Goal: Information Seeking & Learning: Learn about a topic

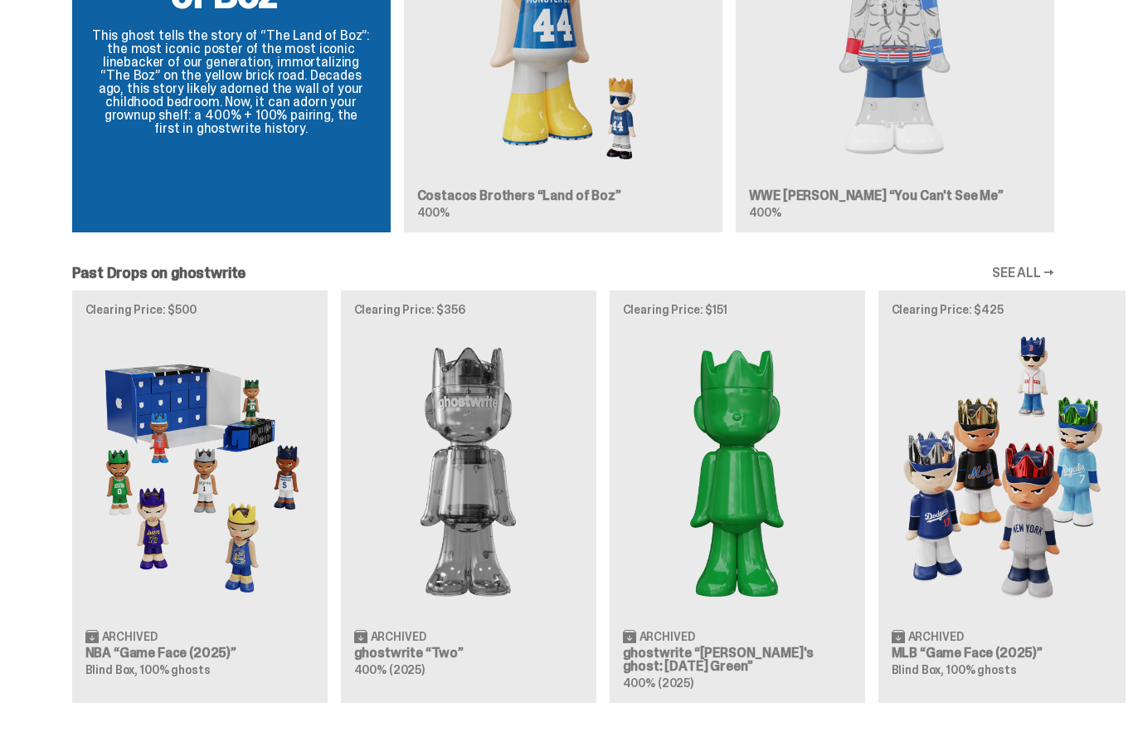
scroll to position [1526, 0]
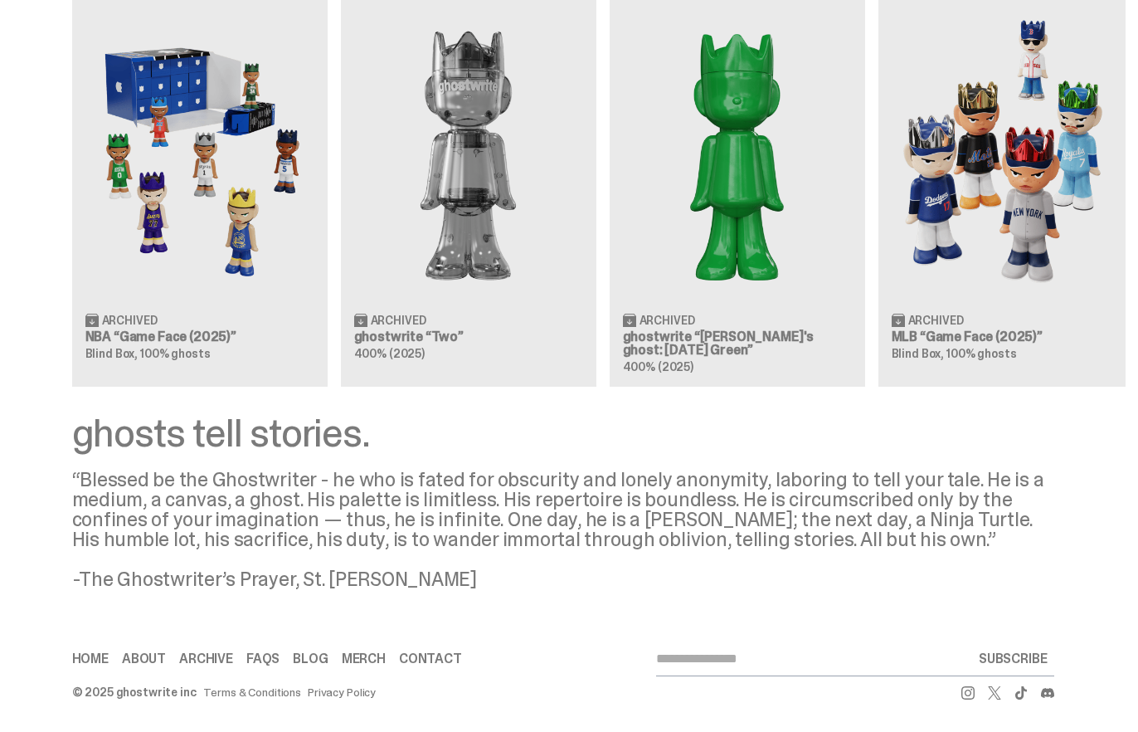
click at [1027, 658] on button "SUBSCRIBE" at bounding box center [1013, 658] width 82 height 33
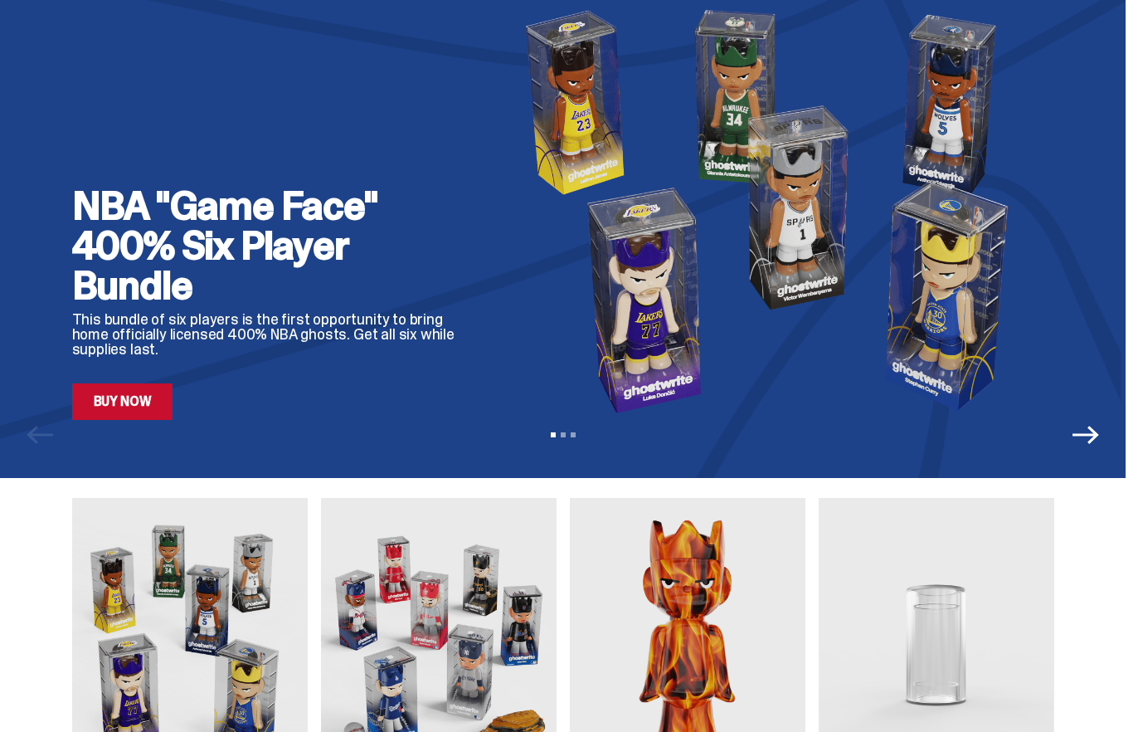
scroll to position [0, 0]
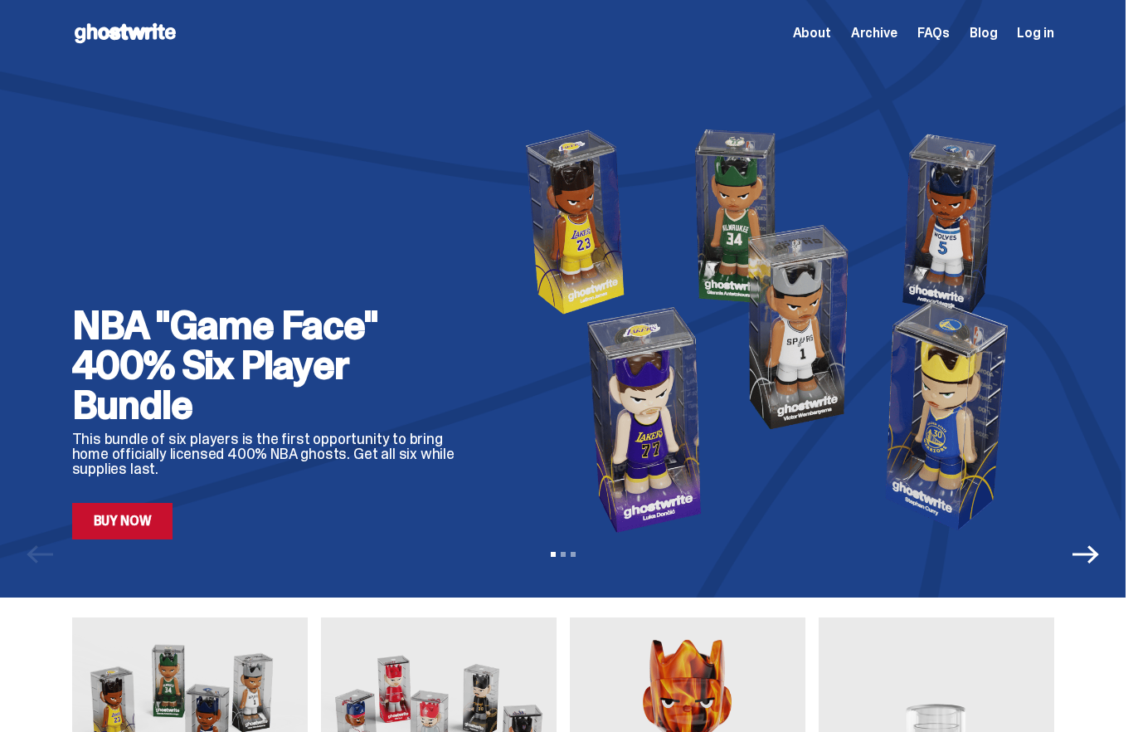
click at [844, 35] on div "About Archive FAQs Blog Log in" at bounding box center [923, 33] width 261 height 20
click at [831, 35] on span "About" at bounding box center [812, 33] width 38 height 13
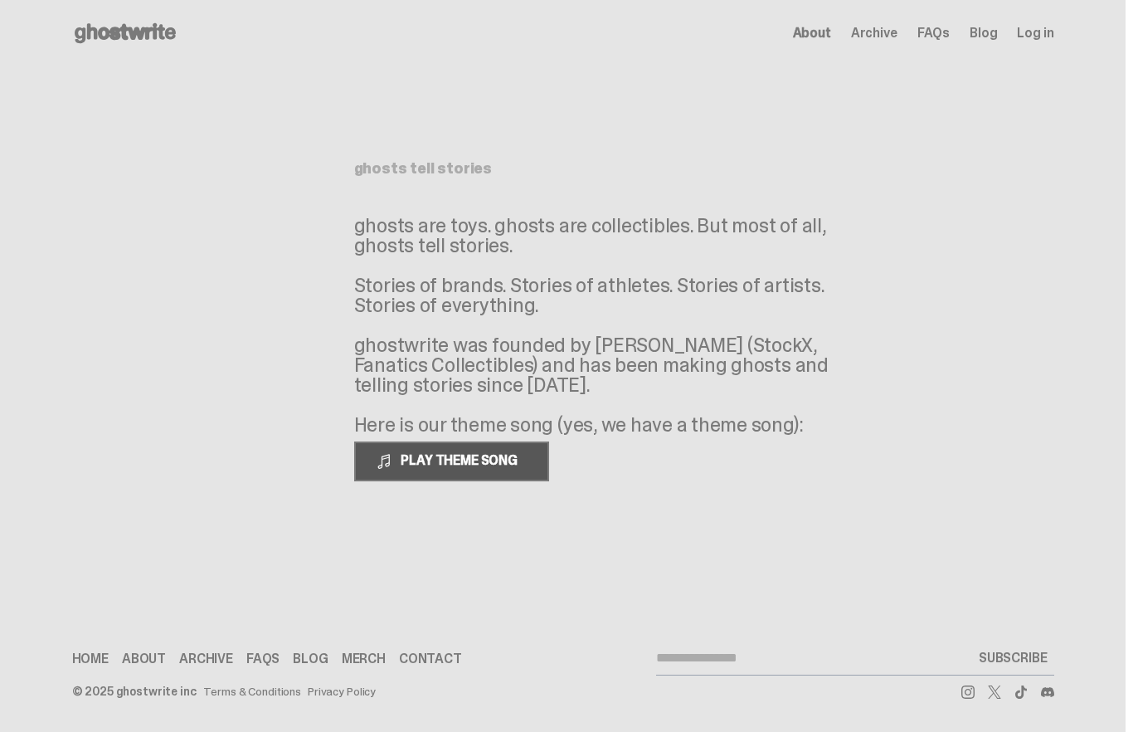
click at [509, 467] on span "PLAY THEME SONG" at bounding box center [461, 459] width 134 height 17
click at [988, 32] on link "Blog" at bounding box center [983, 33] width 27 height 13
click at [869, 39] on span "Archive" at bounding box center [874, 33] width 46 height 13
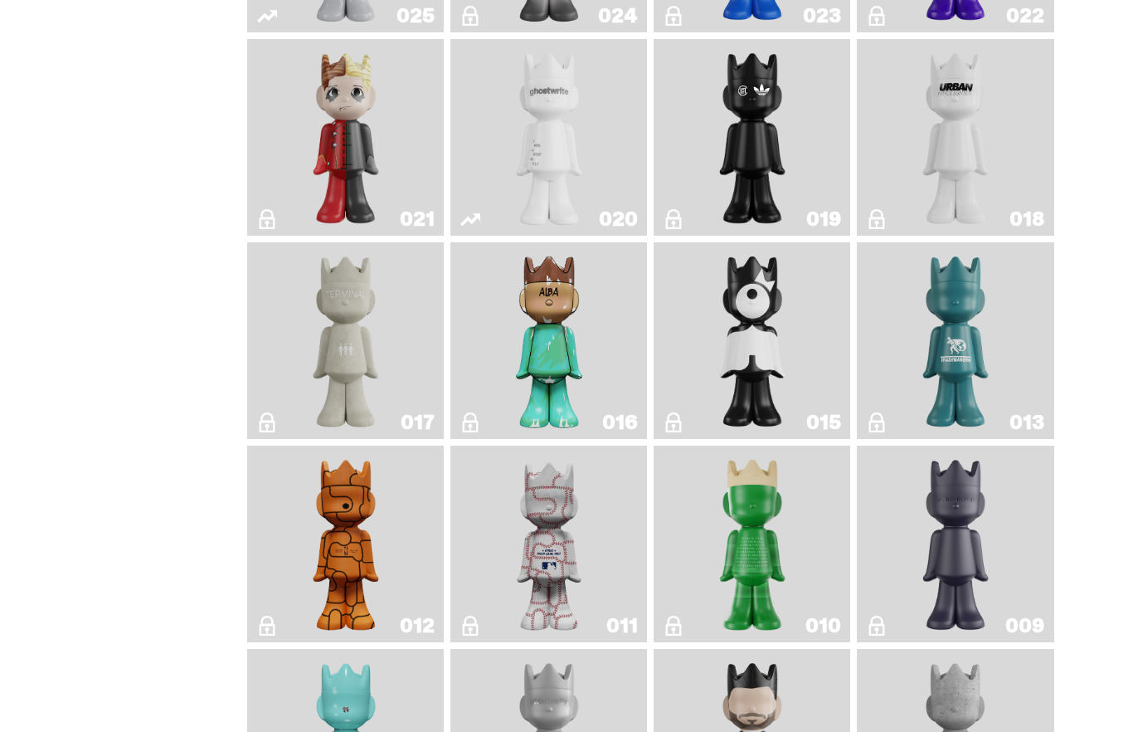
scroll to position [2439, 0]
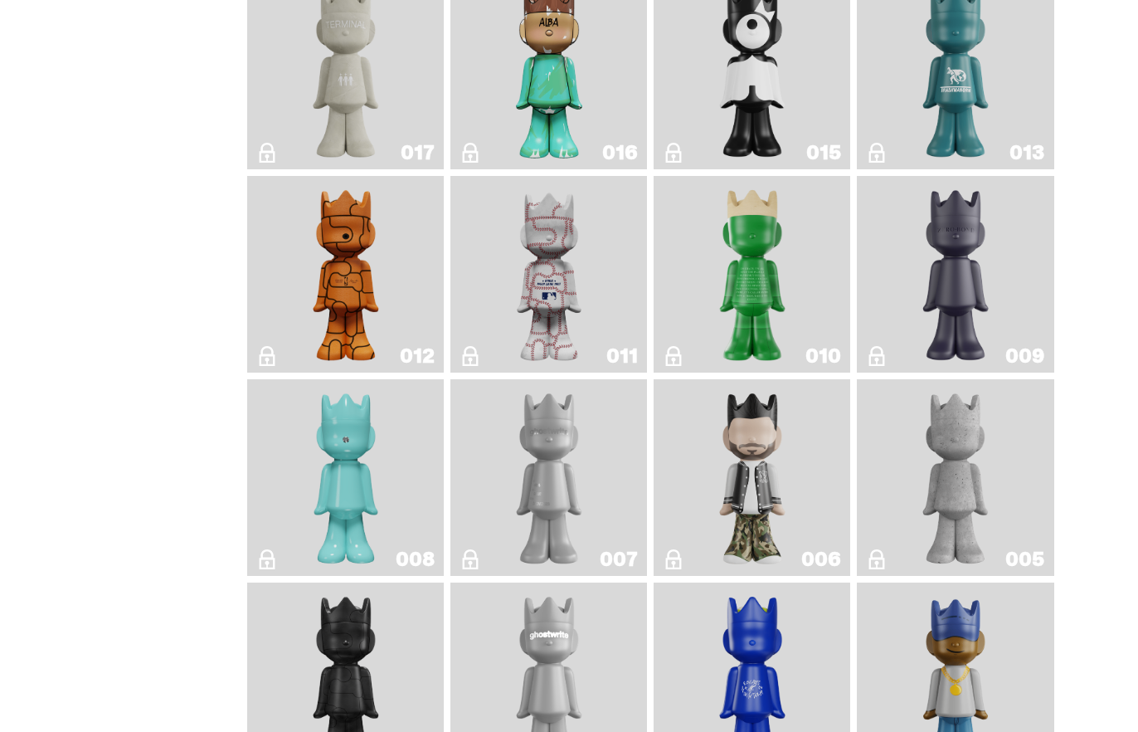
click at [647, 372] on div "011" at bounding box center [549, 274] width 197 height 197
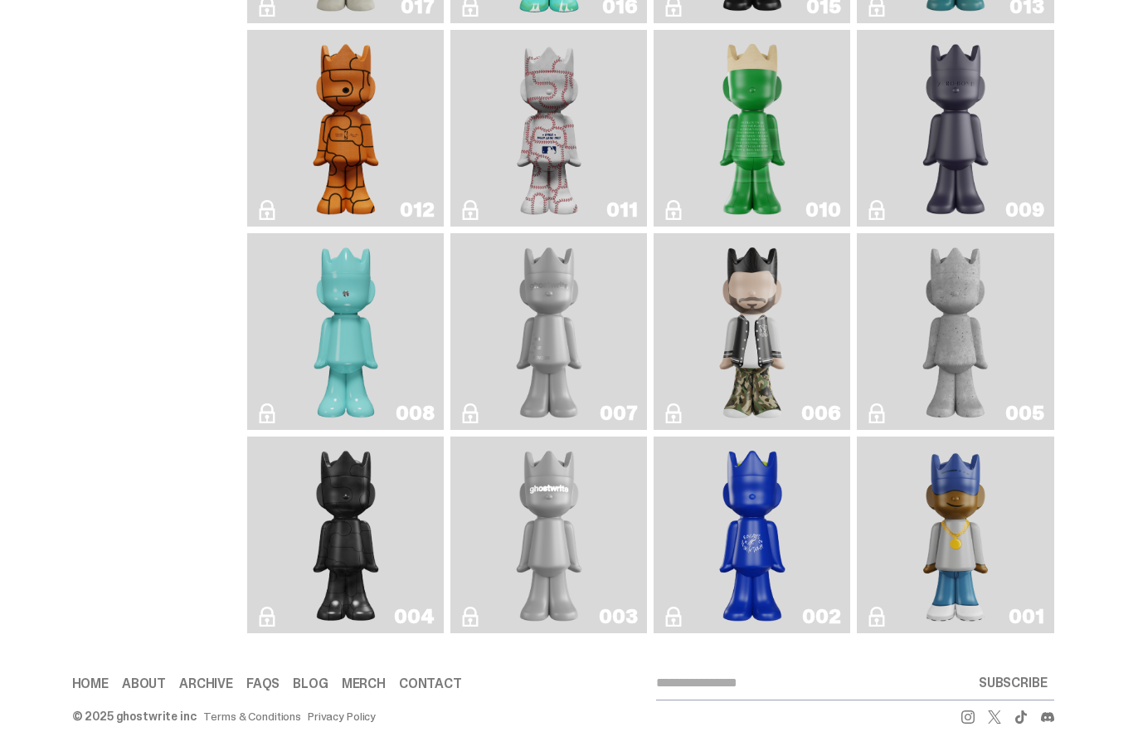
scroll to position [2634, 0]
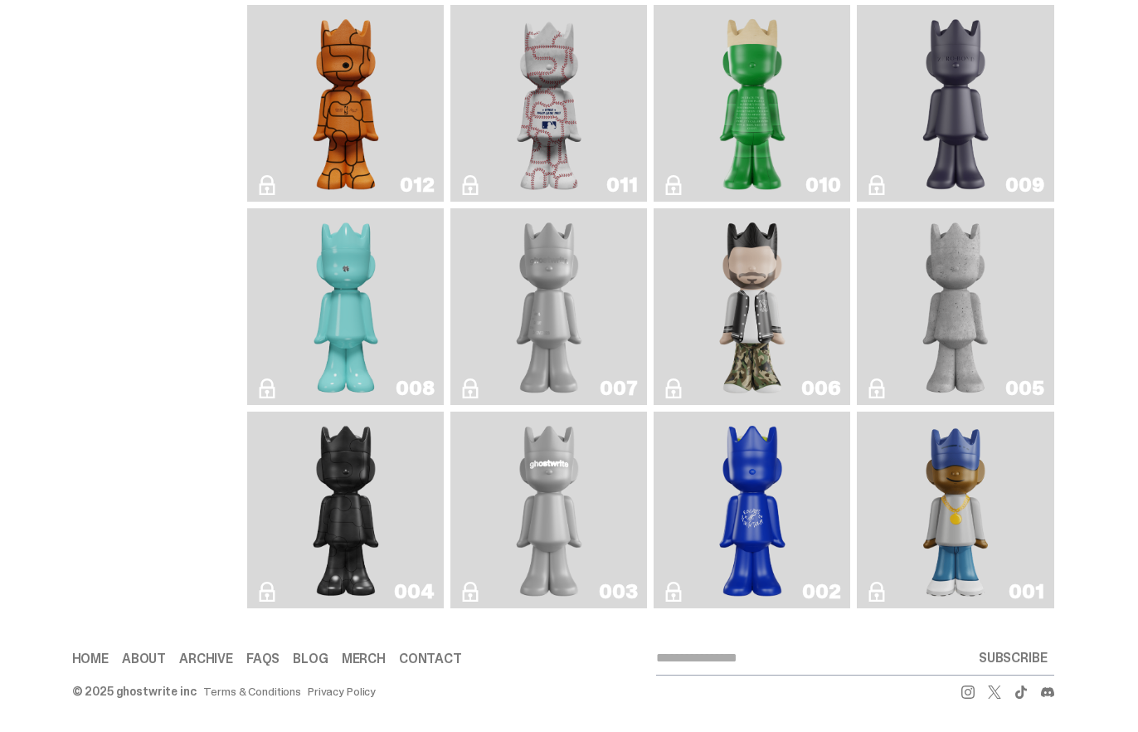
click at [704, 358] on link "006" at bounding box center [752, 306] width 177 height 183
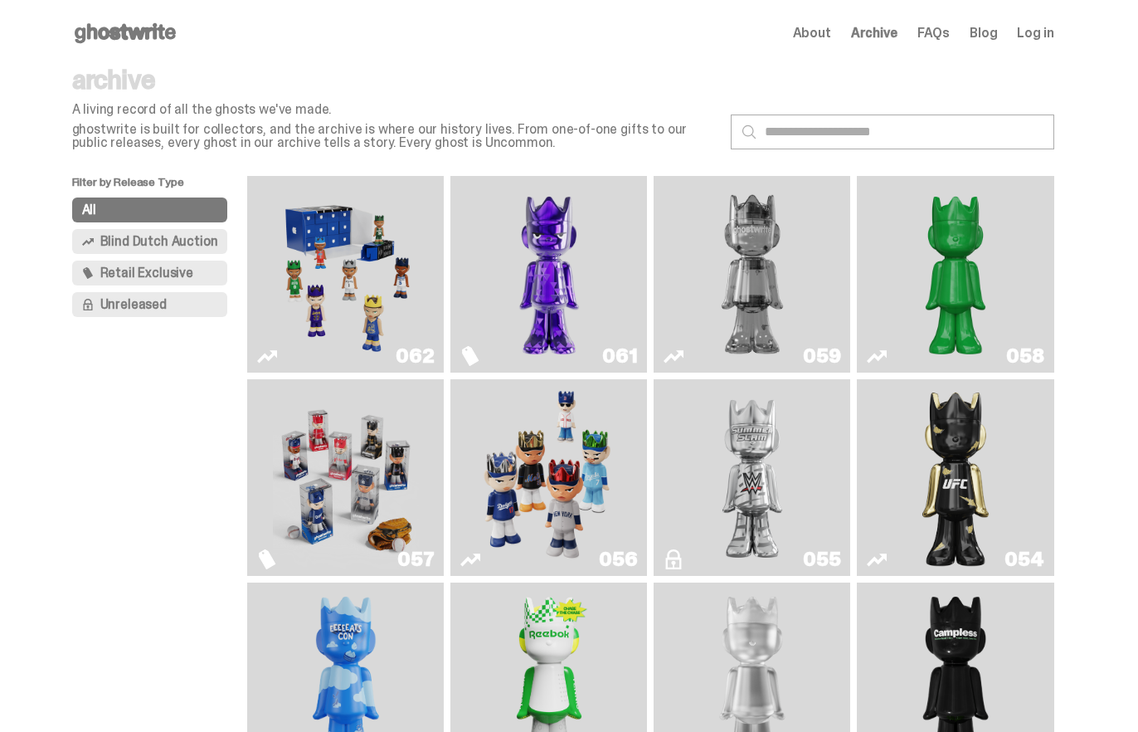
click at [126, 272] on span "Retail Exclusive" at bounding box center [146, 272] width 93 height 13
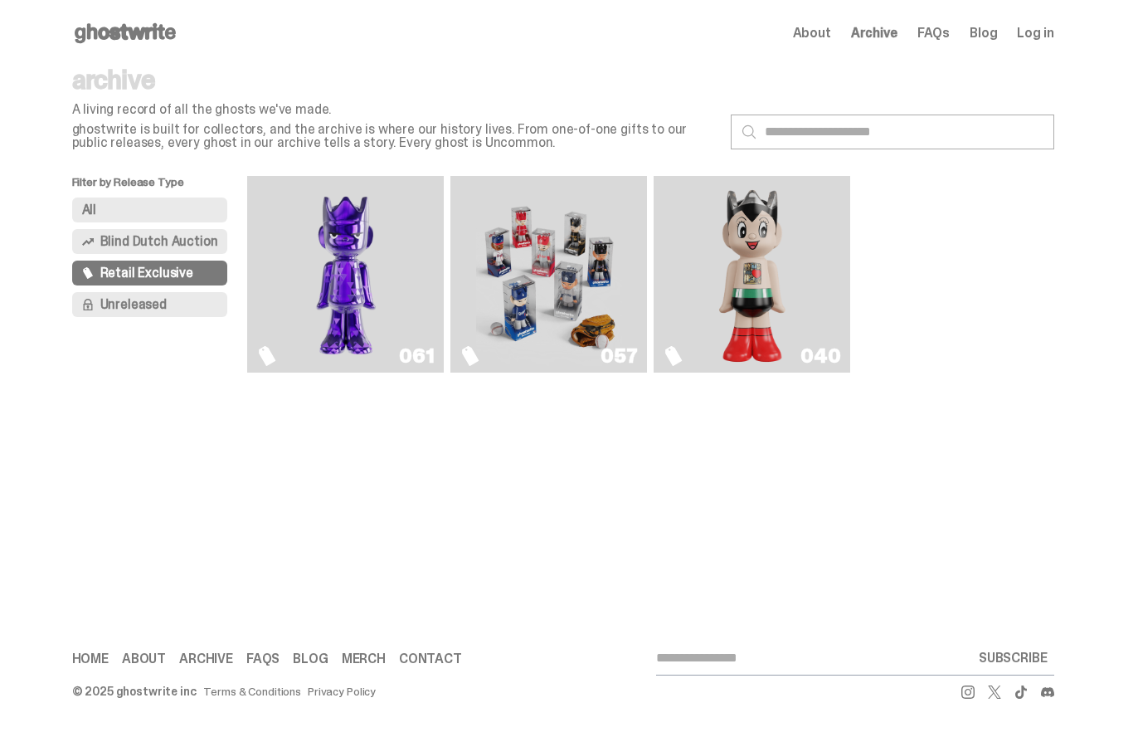
click at [373, 256] on img "Fantasy" at bounding box center [346, 274] width 147 height 183
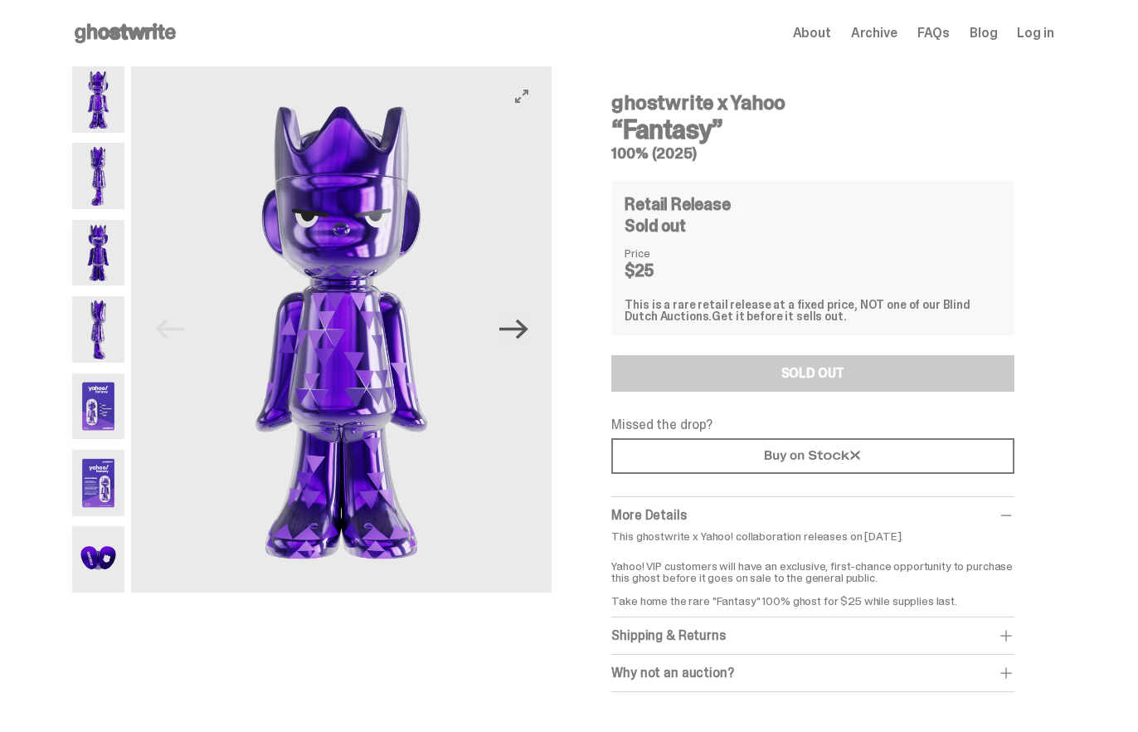
click at [526, 334] on icon "Next" at bounding box center [514, 329] width 29 height 20
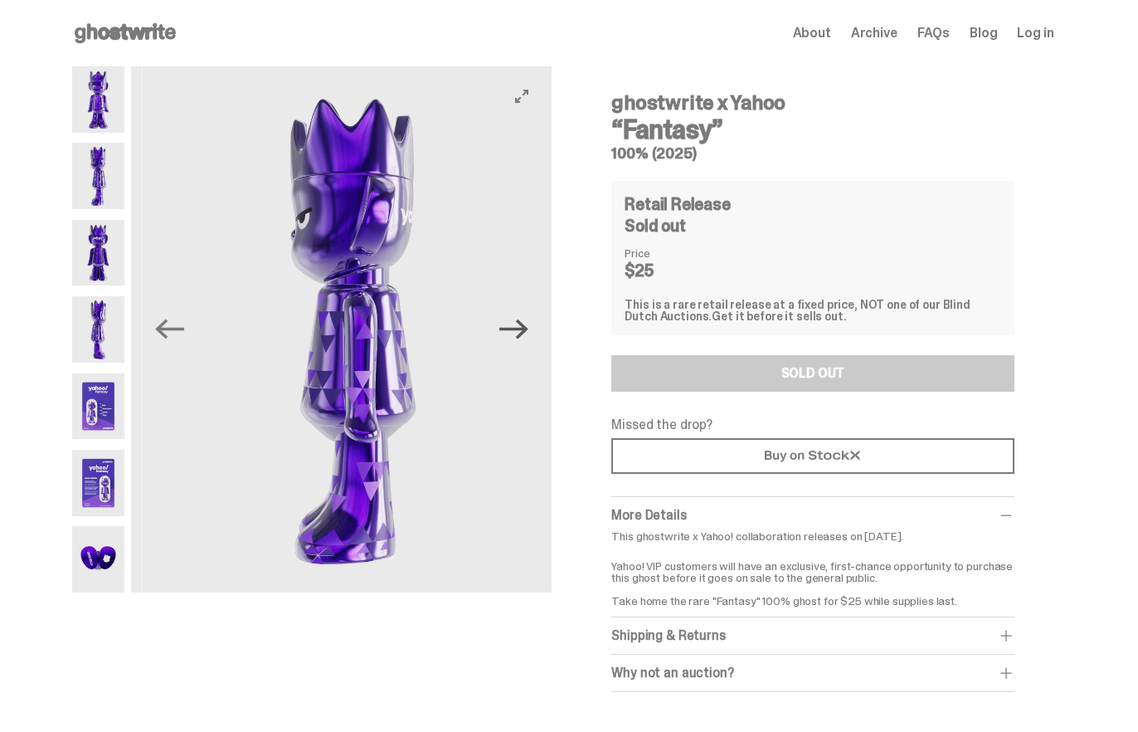
click at [526, 334] on icon "Next" at bounding box center [514, 329] width 29 height 20
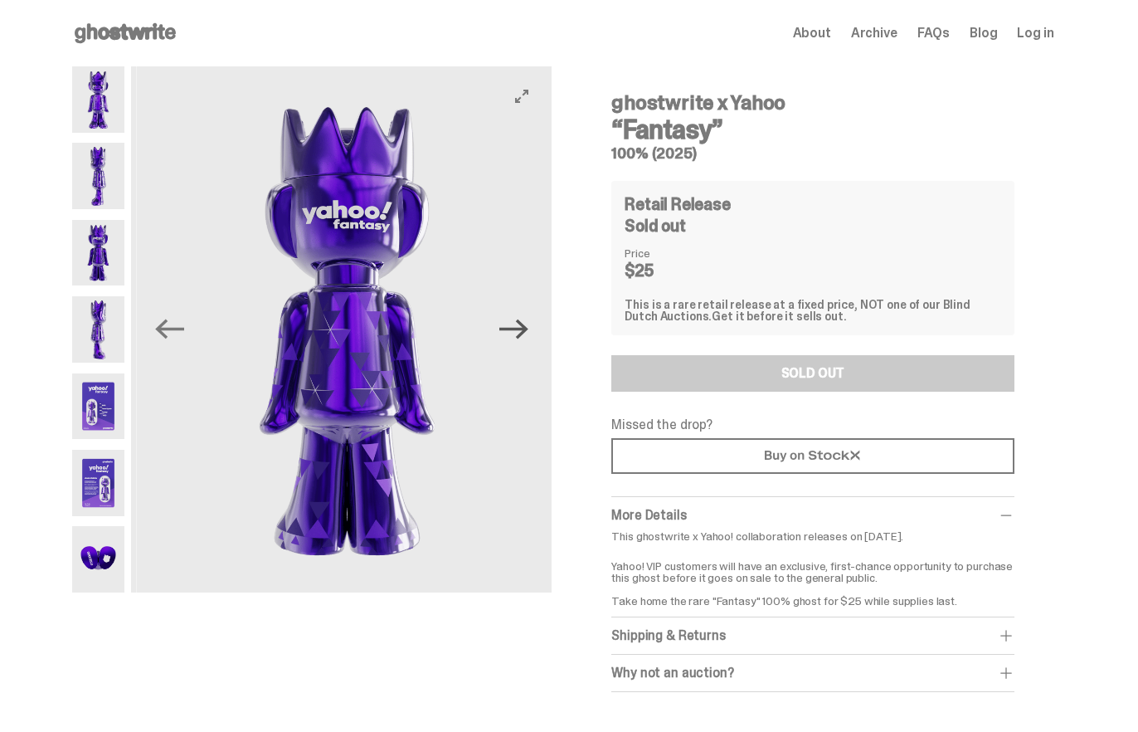
click at [526, 334] on icon "Next" at bounding box center [514, 329] width 29 height 20
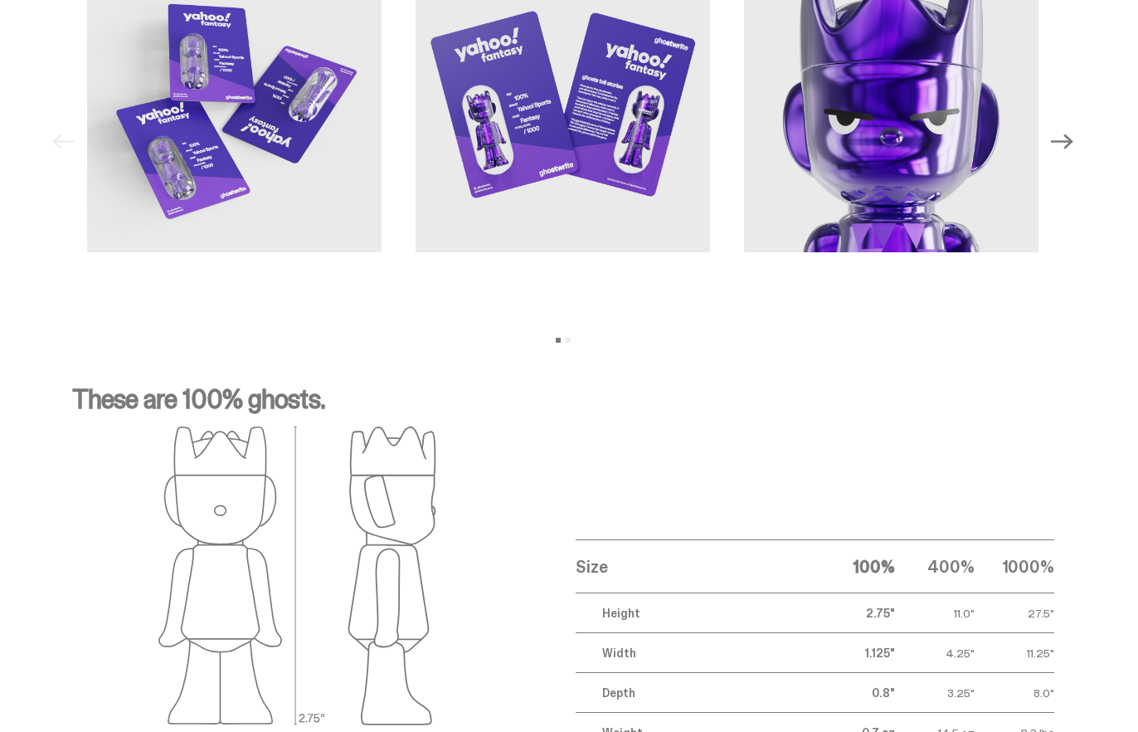
scroll to position [2073, 0]
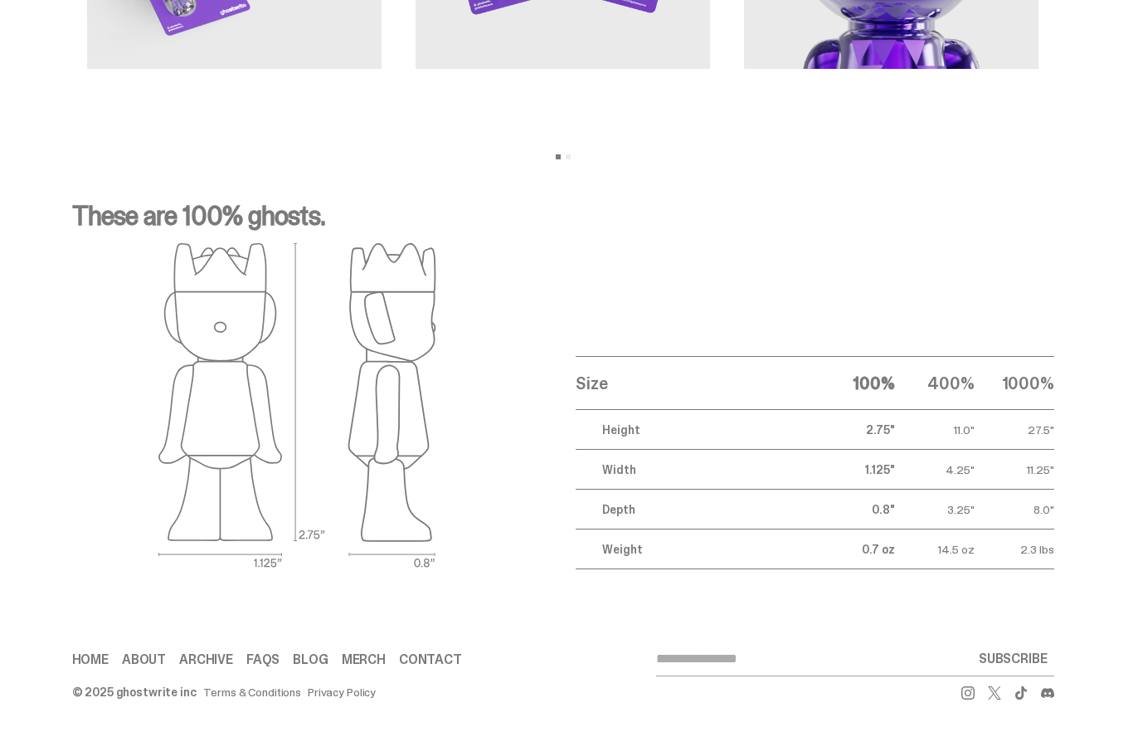
click at [653, 428] on td "Height" at bounding box center [695, 430] width 239 height 40
